Goal: Task Accomplishment & Management: Complete application form

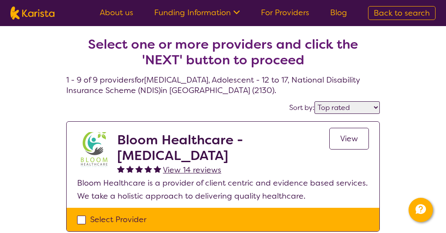
select select "by_score"
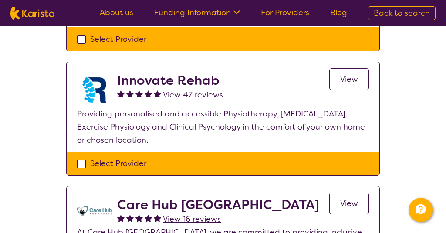
scroll to position [437, 0]
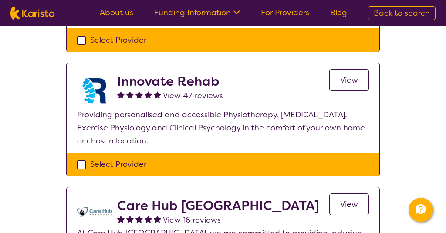
click at [346, 77] on span "View" at bounding box center [349, 80] width 18 height 10
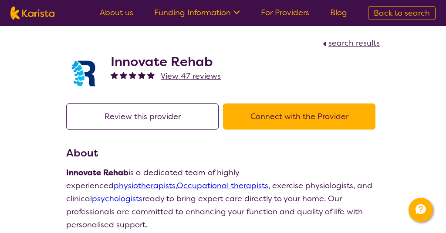
click at [300, 111] on button "Connect with the Provider" at bounding box center [299, 117] width 152 height 26
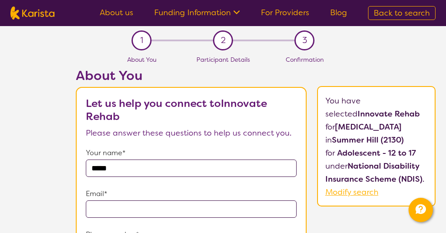
type input "*****"
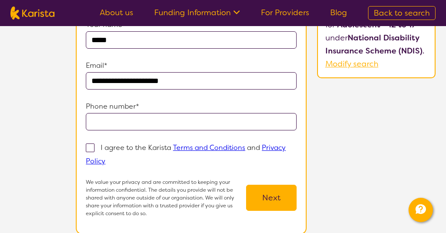
scroll to position [132, 0]
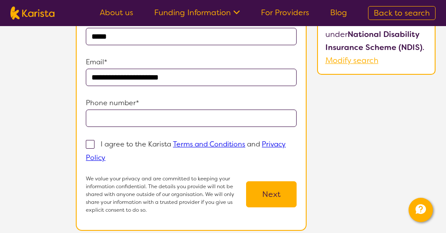
type input "**********"
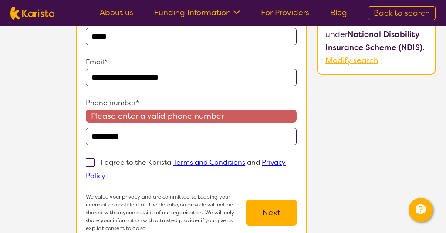
type input "**********"
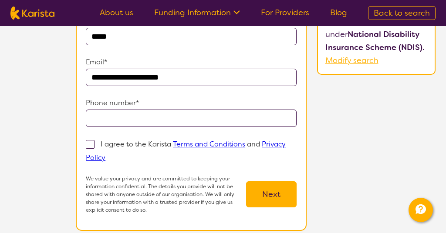
type input "**********"
click at [89, 146] on span at bounding box center [90, 144] width 9 height 9
click at [105, 155] on input "I agree to the Karista Terms and Conditions and Privacy Policy" at bounding box center [108, 158] width 6 height 6
checkbox input "true"
click at [271, 196] on button "Next" at bounding box center [271, 194] width 50 height 26
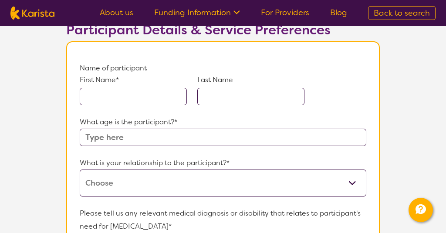
scroll to position [68, 0]
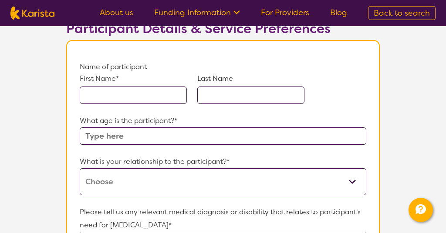
click at [151, 94] on input "text" at bounding box center [133, 95] width 107 height 17
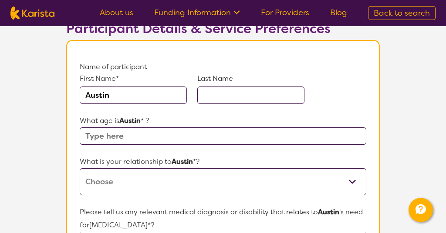
type input "Austin"
type input "[PERSON_NAME]"
type input "16"
select select "I am their parent"
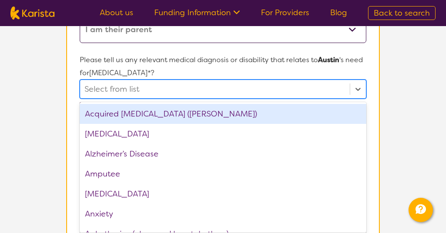
scroll to position [223, 0]
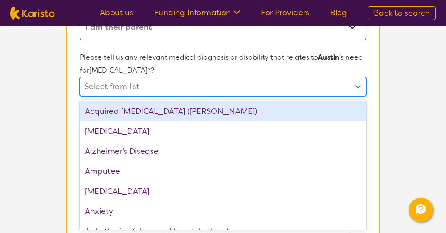
click at [138, 96] on div "option Acquired [MEDICAL_DATA] (ABI) focused, 1 of 75. 75 results available. Us…" at bounding box center [223, 86] width 286 height 19
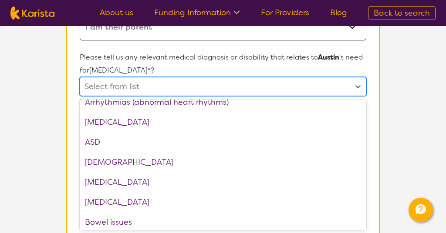
scroll to position [132, 0]
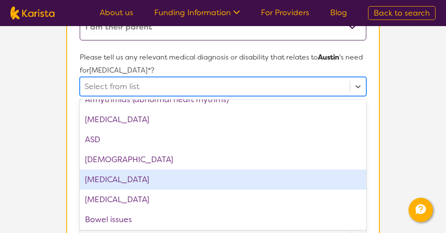
click at [138, 172] on div "[MEDICAL_DATA]" at bounding box center [223, 180] width 286 height 20
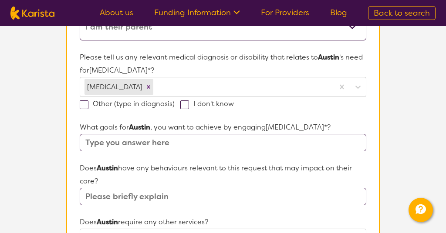
click at [220, 70] on p "Please tell us any relevant medical diagnosis or disability that relates to [PE…" at bounding box center [223, 64] width 286 height 26
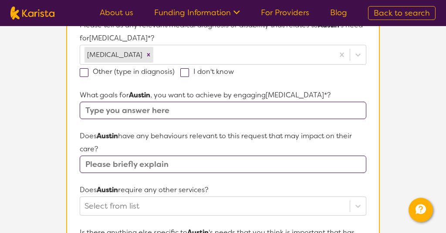
scroll to position [255, 0]
click at [138, 111] on input "text" at bounding box center [223, 109] width 286 height 17
type input "Functional assessment"
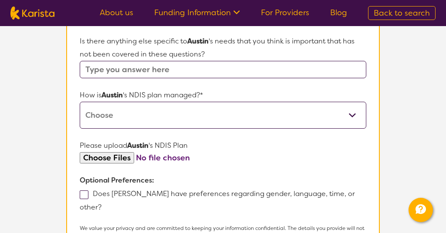
scroll to position [452, 0]
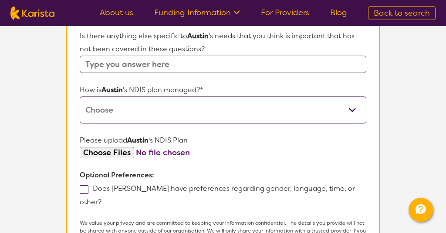
select select "I'm not sure"
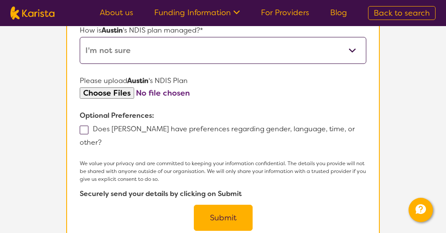
scroll to position [517, 0]
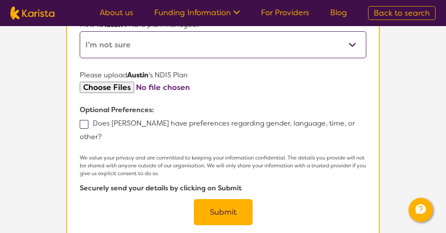
click at [232, 199] on button "Submit" at bounding box center [223, 212] width 59 height 26
